Goal: Information Seeking & Learning: Learn about a topic

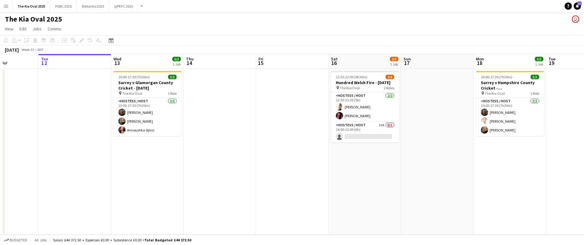
click at [7, 5] on app-icon "Menu" at bounding box center [6, 6] width 5 height 5
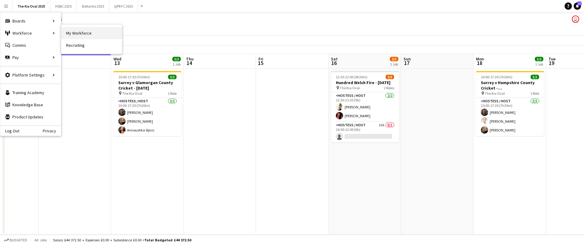
click at [97, 32] on link "My Workforce" at bounding box center [91, 33] width 61 height 12
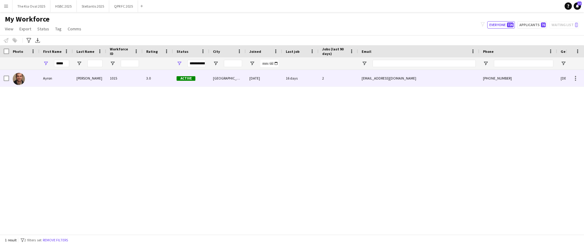
click at [73, 74] on div "[PERSON_NAME]" at bounding box center [89, 78] width 33 height 17
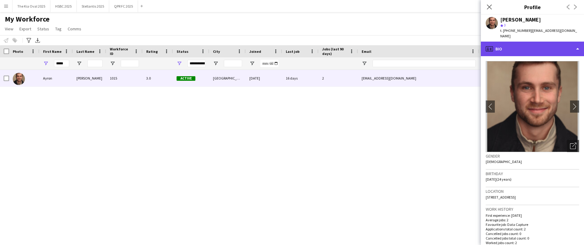
click at [551, 46] on div "profile Bio" at bounding box center [532, 49] width 103 height 15
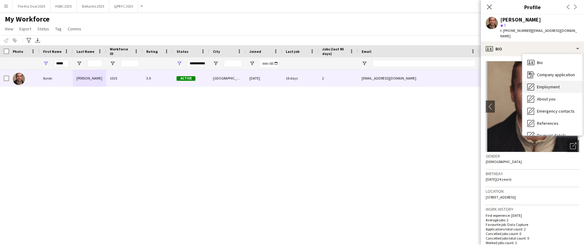
click at [559, 84] on span "Employment" at bounding box center [548, 86] width 23 height 5
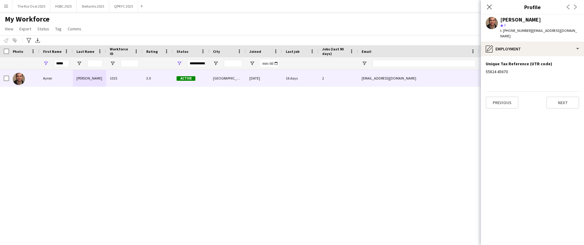
click at [371, 115] on div "[PERSON_NAME] 1015 3.0 Active [GEOGRAPHIC_DATA] [DATE] 16 days 2 [EMAIL_ADDRESS…" at bounding box center [283, 152] width 566 height 165
click at [374, 114] on div "[PERSON_NAME] 1015 3.0 Active [GEOGRAPHIC_DATA] [DATE] 16 days 2 [EMAIL_ADDRESS…" at bounding box center [283, 152] width 566 height 165
click at [256, 14] on main "My Workforce View Views Default view [GEOGRAPHIC_DATA] Staff New view Update vi…" at bounding box center [292, 124] width 584 height 225
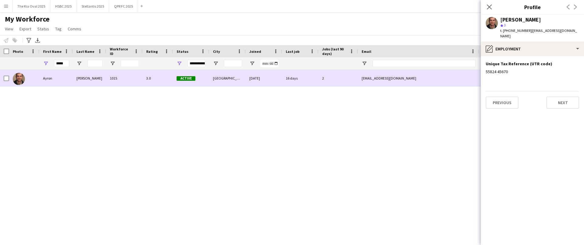
click at [335, 80] on div "2" at bounding box center [338, 78] width 39 height 17
